Goal: Transaction & Acquisition: Purchase product/service

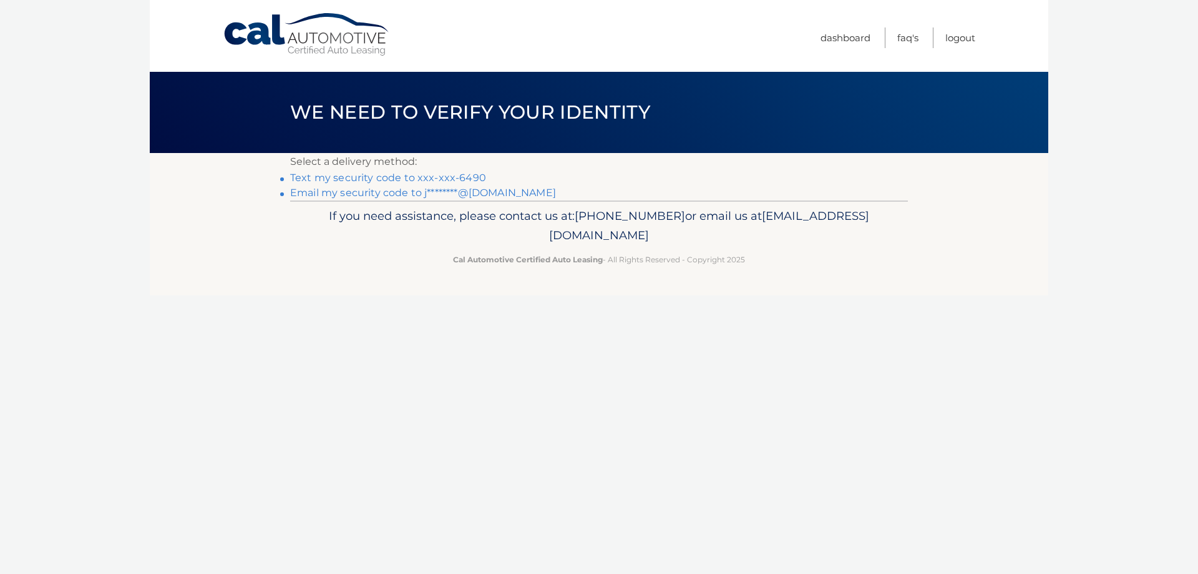
click at [399, 177] on link "Text my security code to xxx-xxx-6490" at bounding box center [388, 178] width 196 height 12
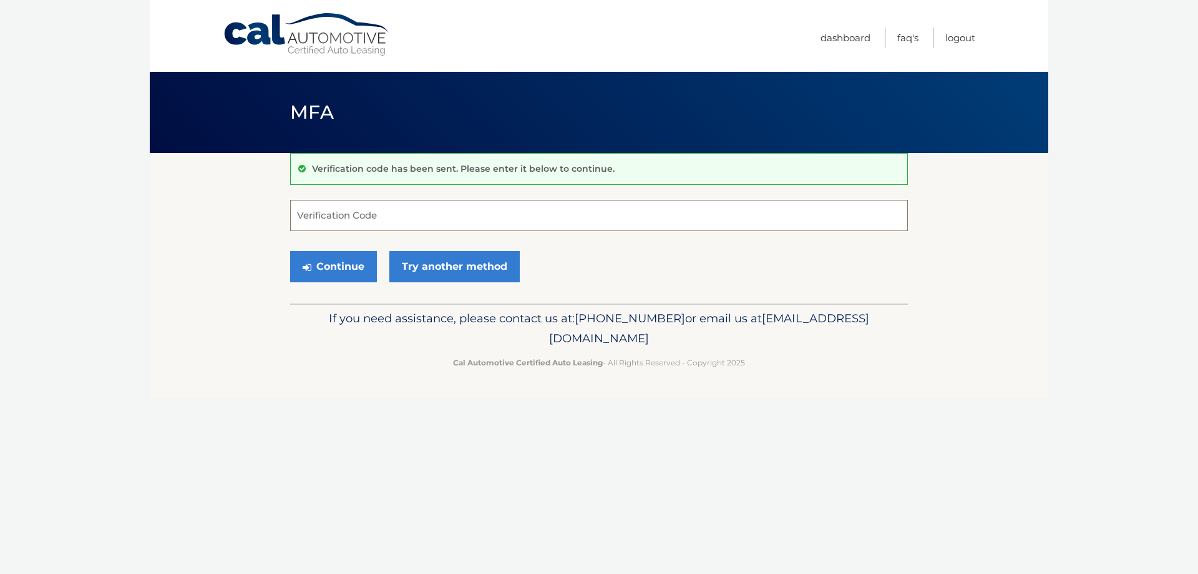
click at [369, 212] on input "Verification Code" at bounding box center [599, 215] width 618 height 31
type input "159697"
click at [328, 261] on button "Continue" at bounding box center [333, 266] width 87 height 31
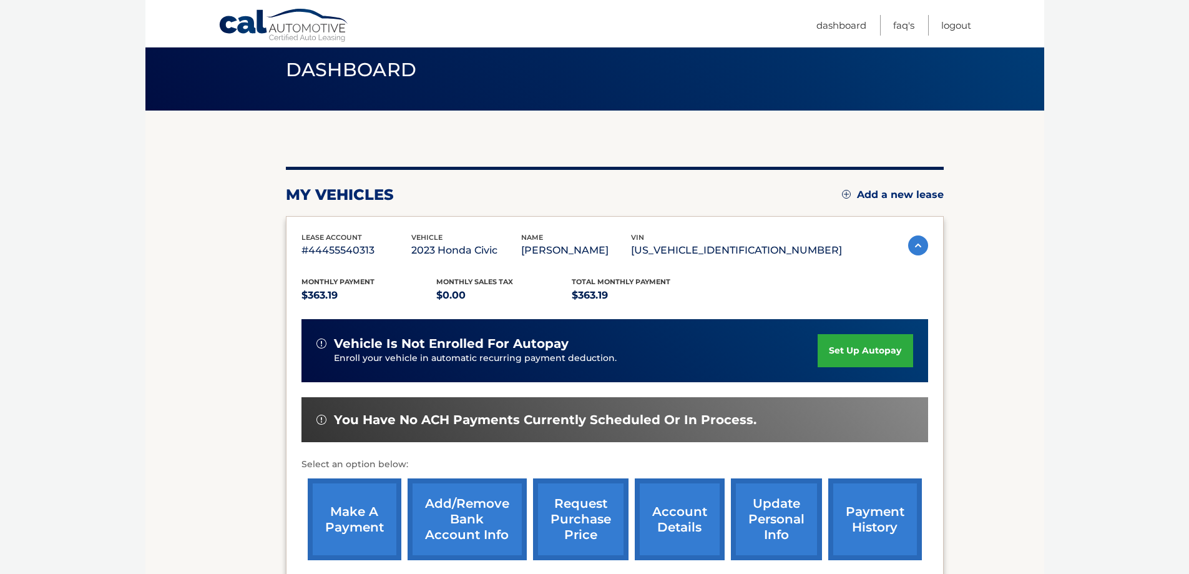
scroll to position [125, 0]
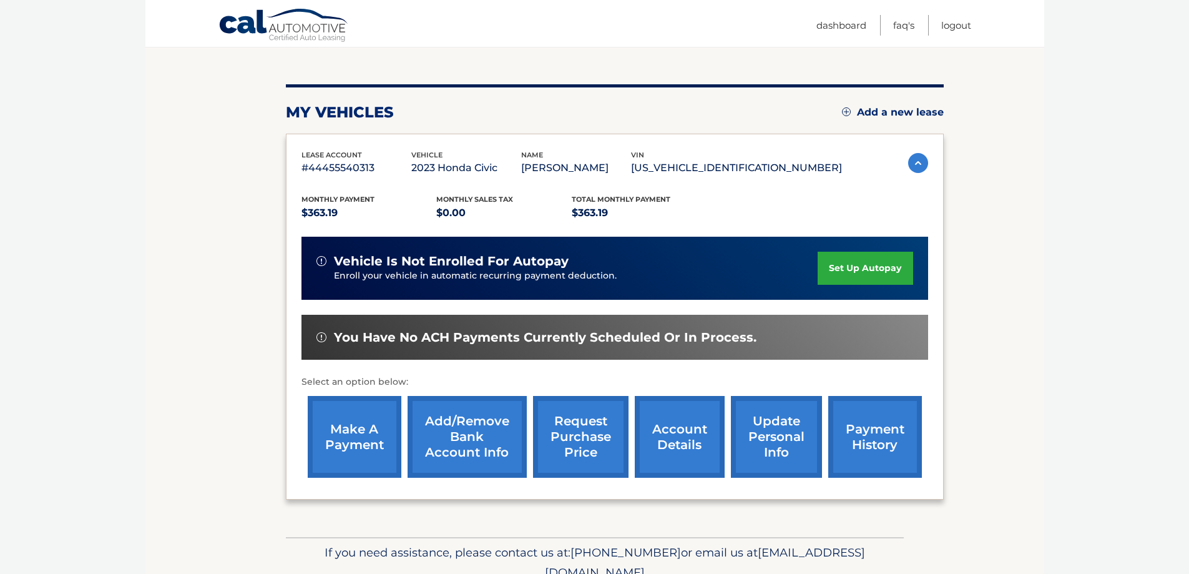
click at [363, 421] on link "make a payment" at bounding box center [355, 437] width 94 height 82
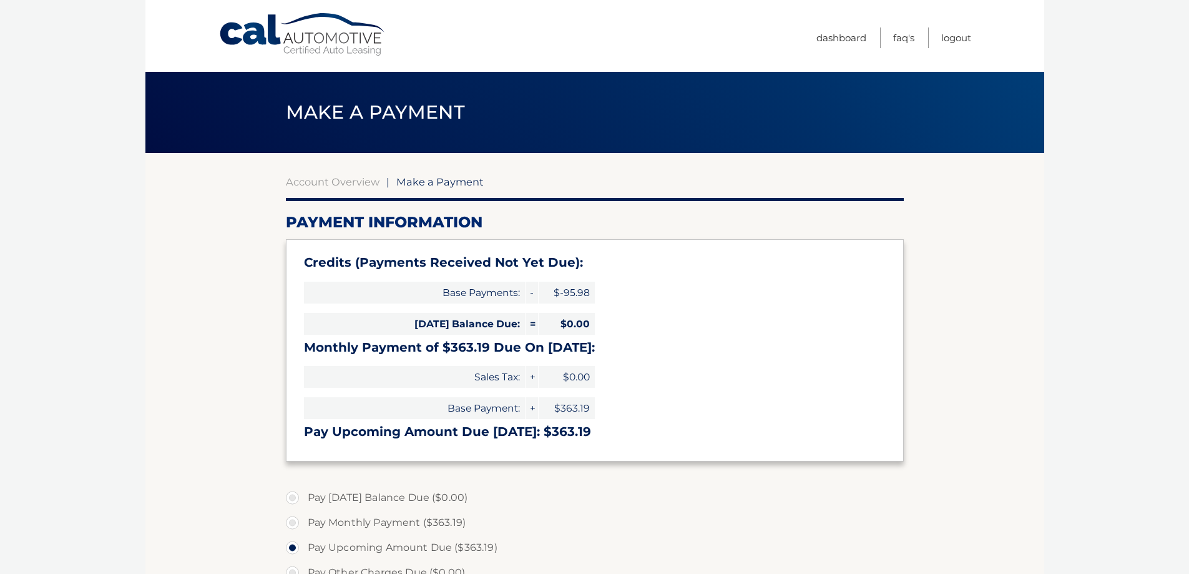
select select "NTlhODBkMmYtMGNiYy00ZTZiLWE3MWQtMjg4MzBjMTk4YWIw"
drag, startPoint x: 229, startPoint y: 273, endPoint x: 224, endPoint y: 256, distance: 17.6
click at [224, 256] on section "Account Overview | Make a Payment Payment Information Credits (Payments Receive…" at bounding box center [594, 501] width 899 height 697
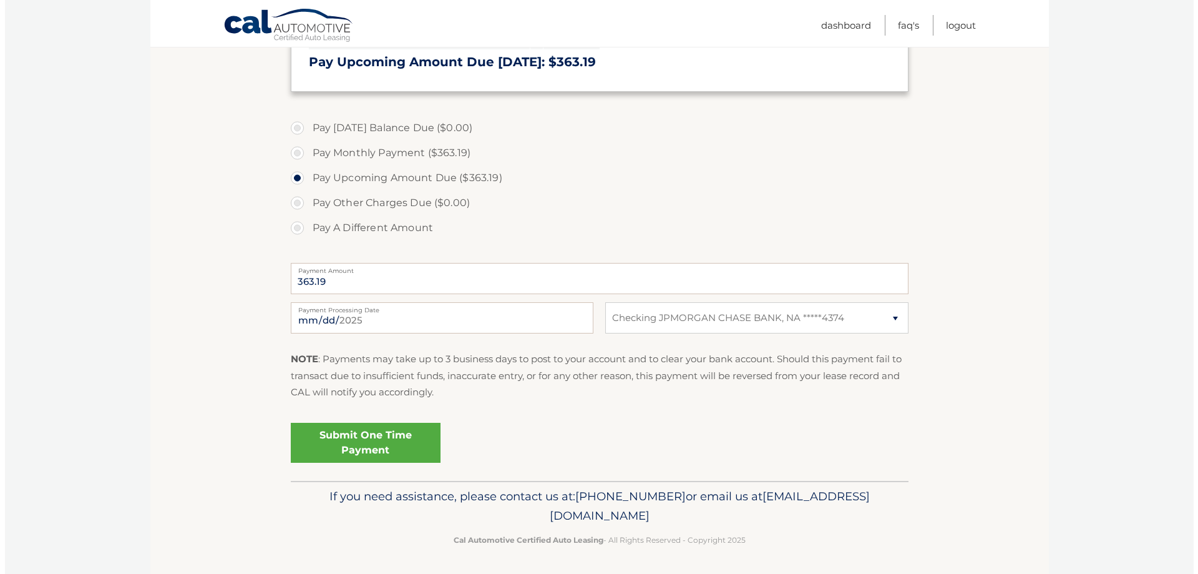
scroll to position [371, 0]
click at [381, 436] on link "Submit One Time Payment" at bounding box center [361, 441] width 150 height 40
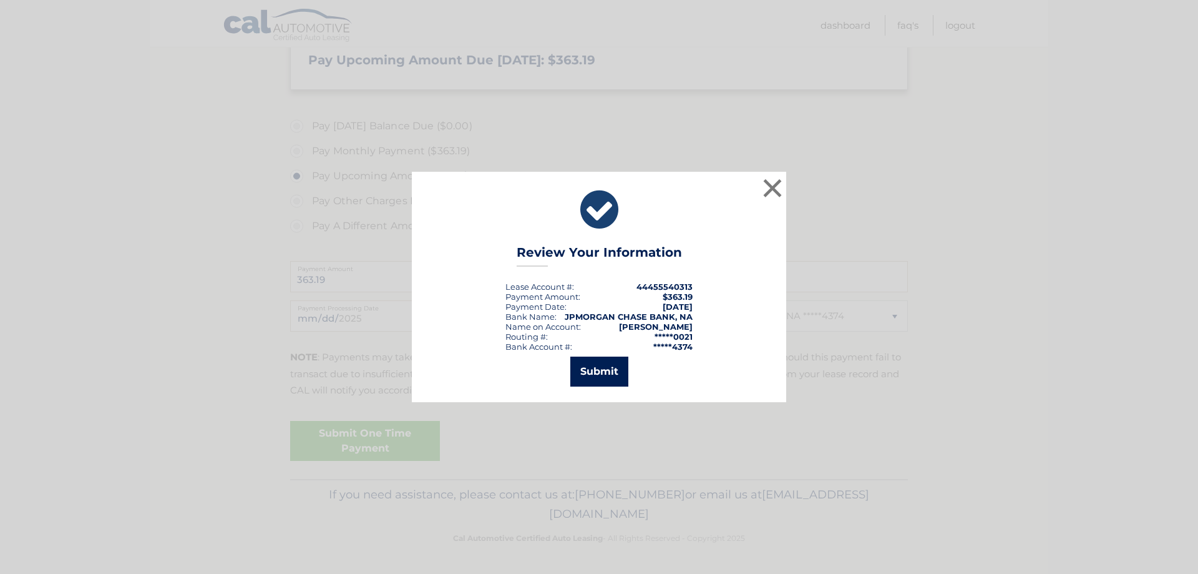
click at [597, 375] on button "Submit" at bounding box center [599, 371] width 58 height 30
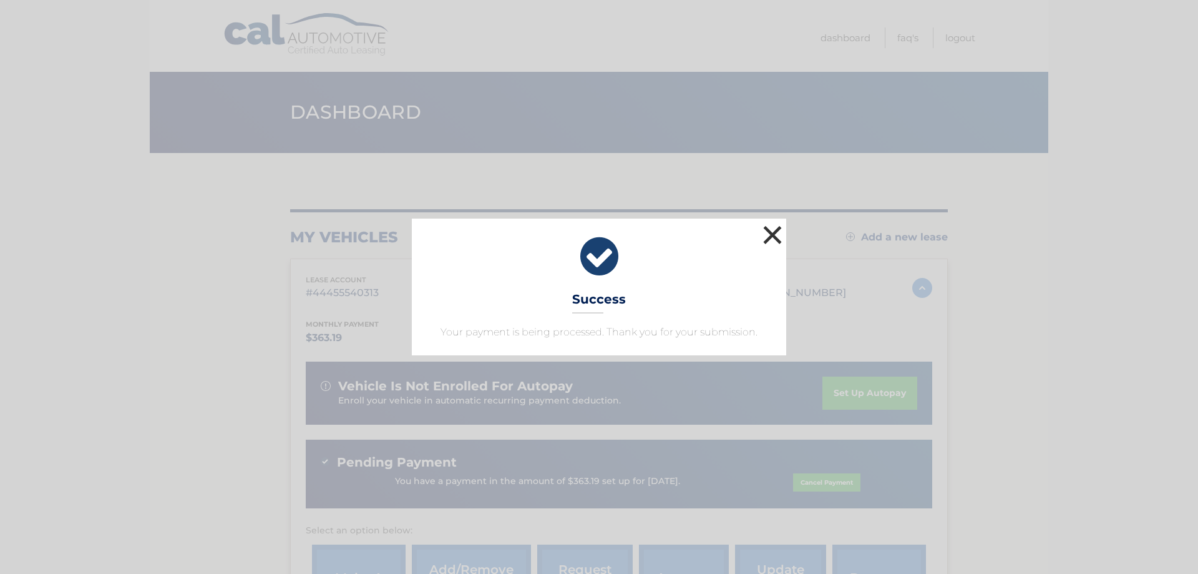
click at [769, 234] on button "×" at bounding box center [772, 234] width 25 height 25
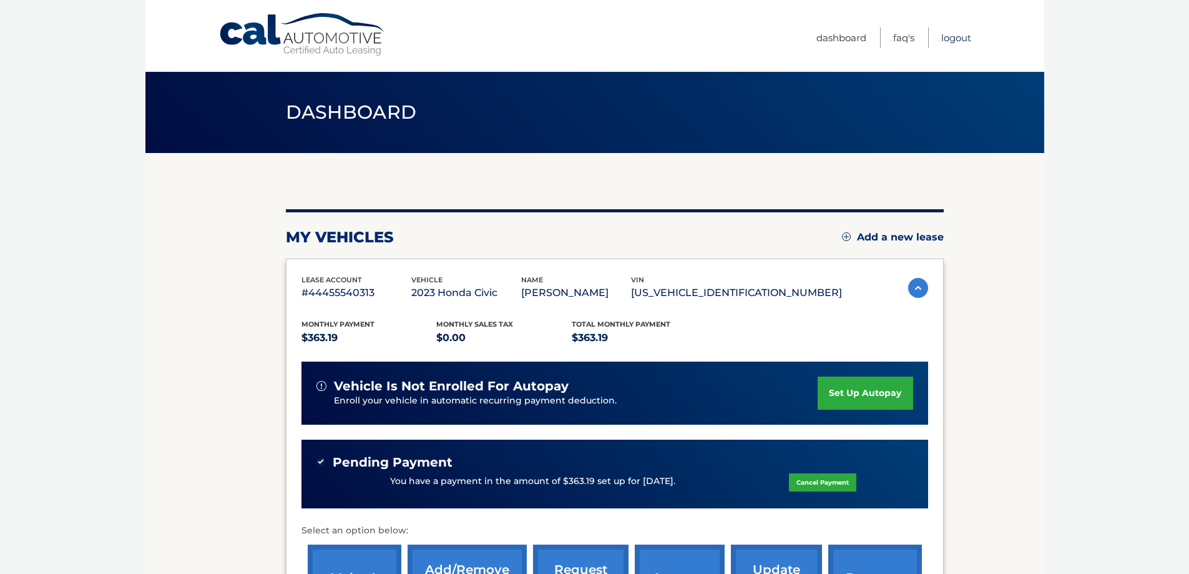
click at [946, 42] on link "Logout" at bounding box center [956, 37] width 30 height 21
